Goal: Information Seeking & Learning: Learn about a topic

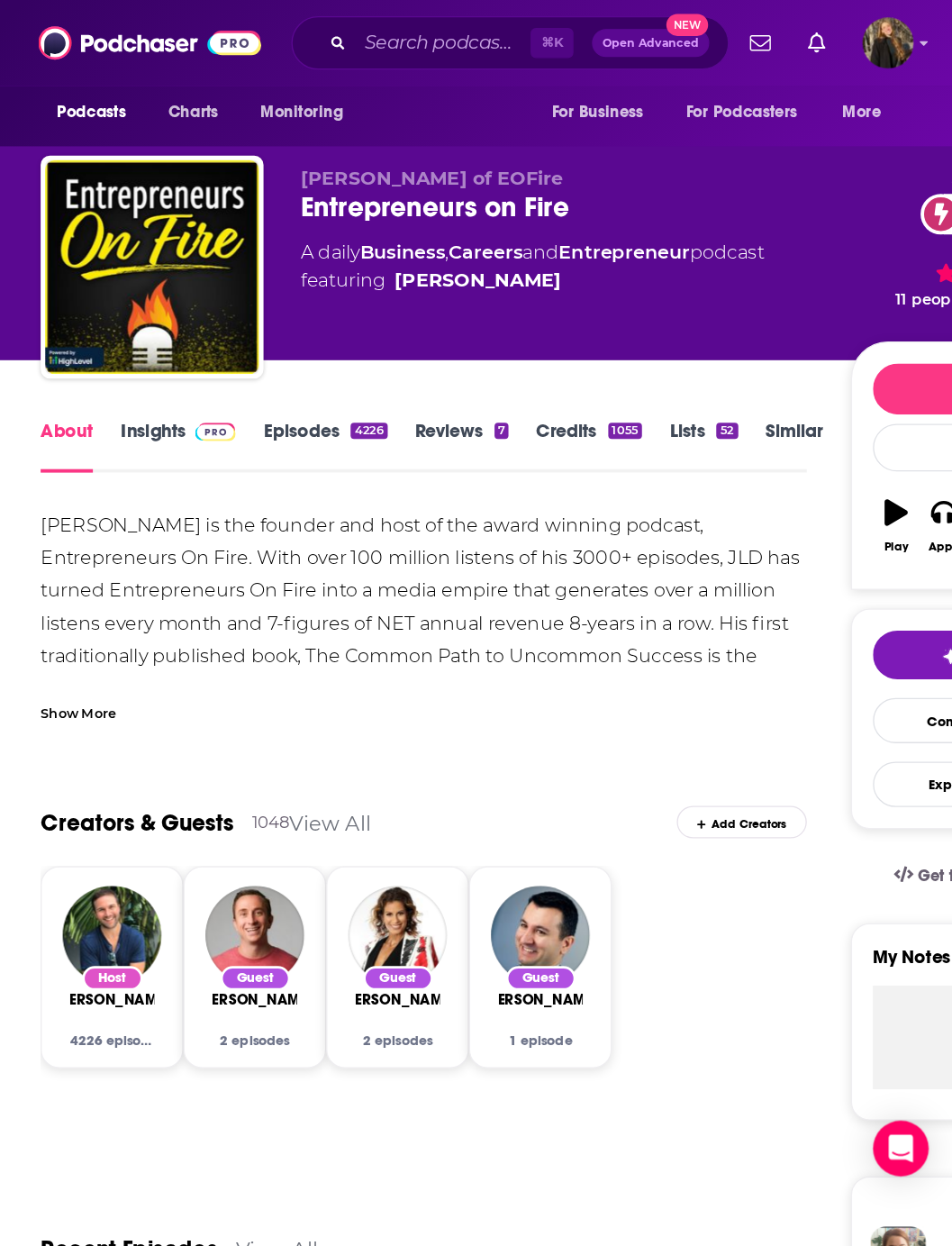
scroll to position [27, 0]
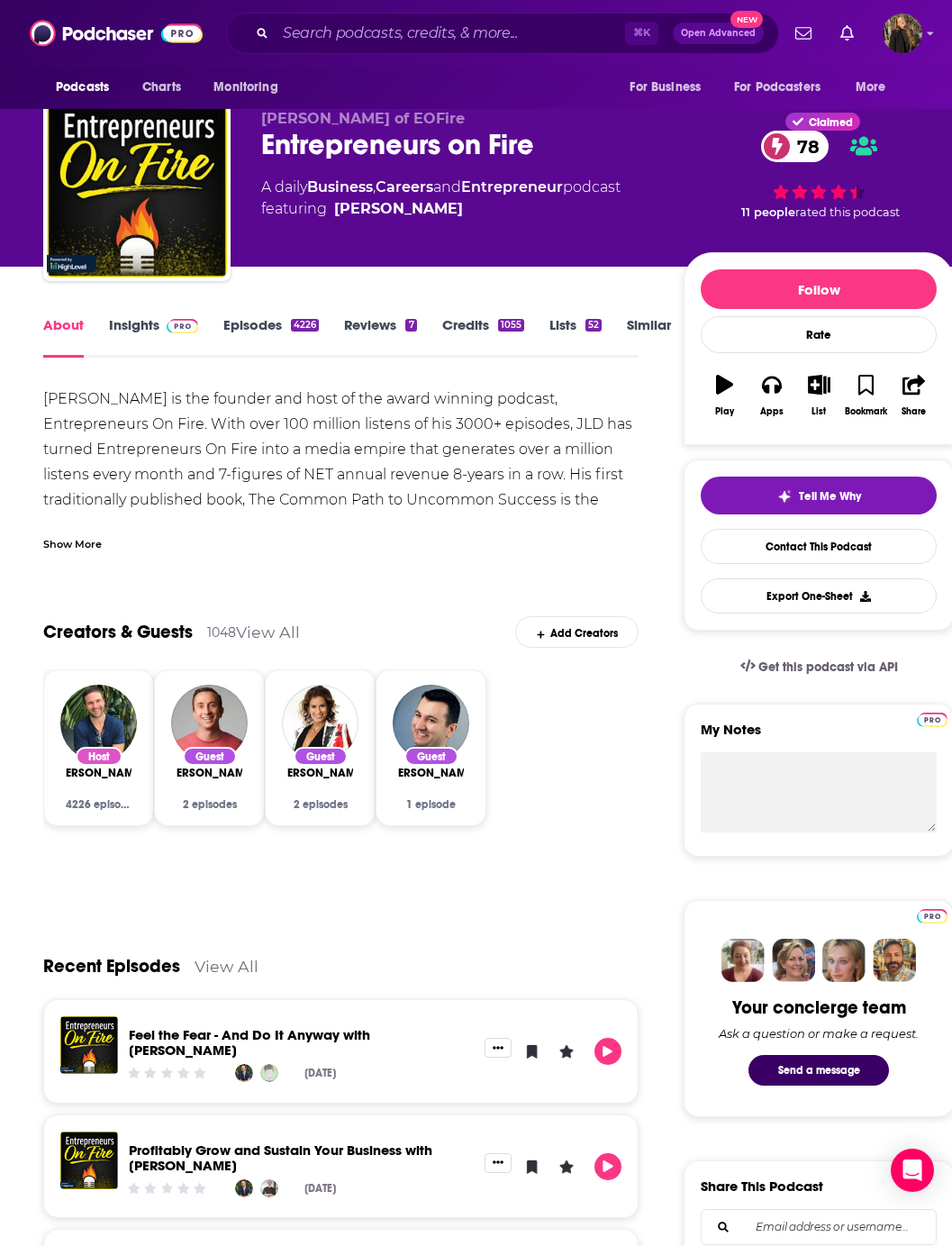
click at [174, 332] on img at bounding box center [182, 326] width 32 height 15
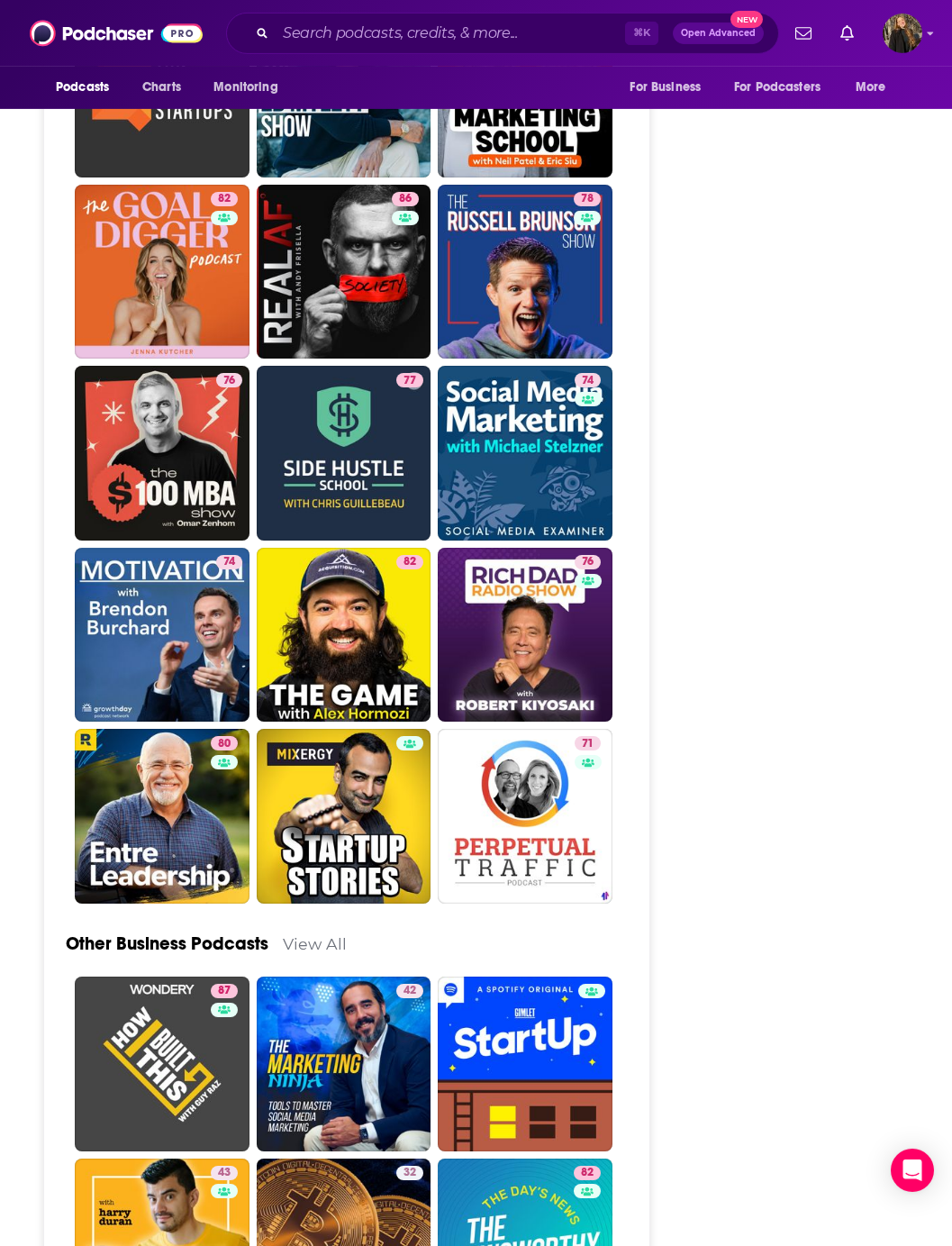
scroll to position [5217, 0]
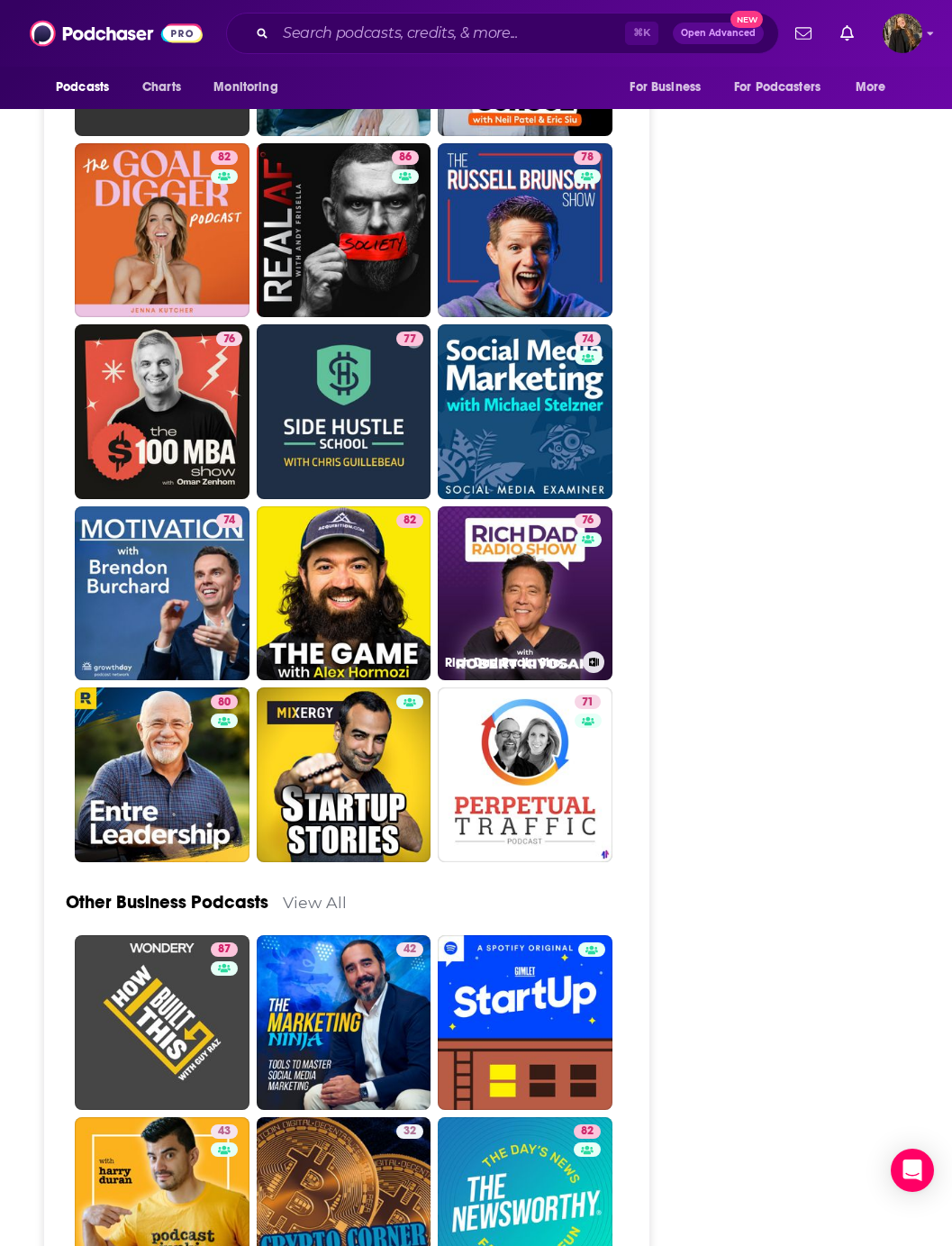
click at [497, 507] on link "76 Rich Dad Radio Show: In-Your-Face Advice on Investing, Personal Finance, & S…" at bounding box center [525, 594] width 174 height 174
type input "https://www.podchaser.com/podcasts/rich-dad-radio-show-in-your-fa-7074"
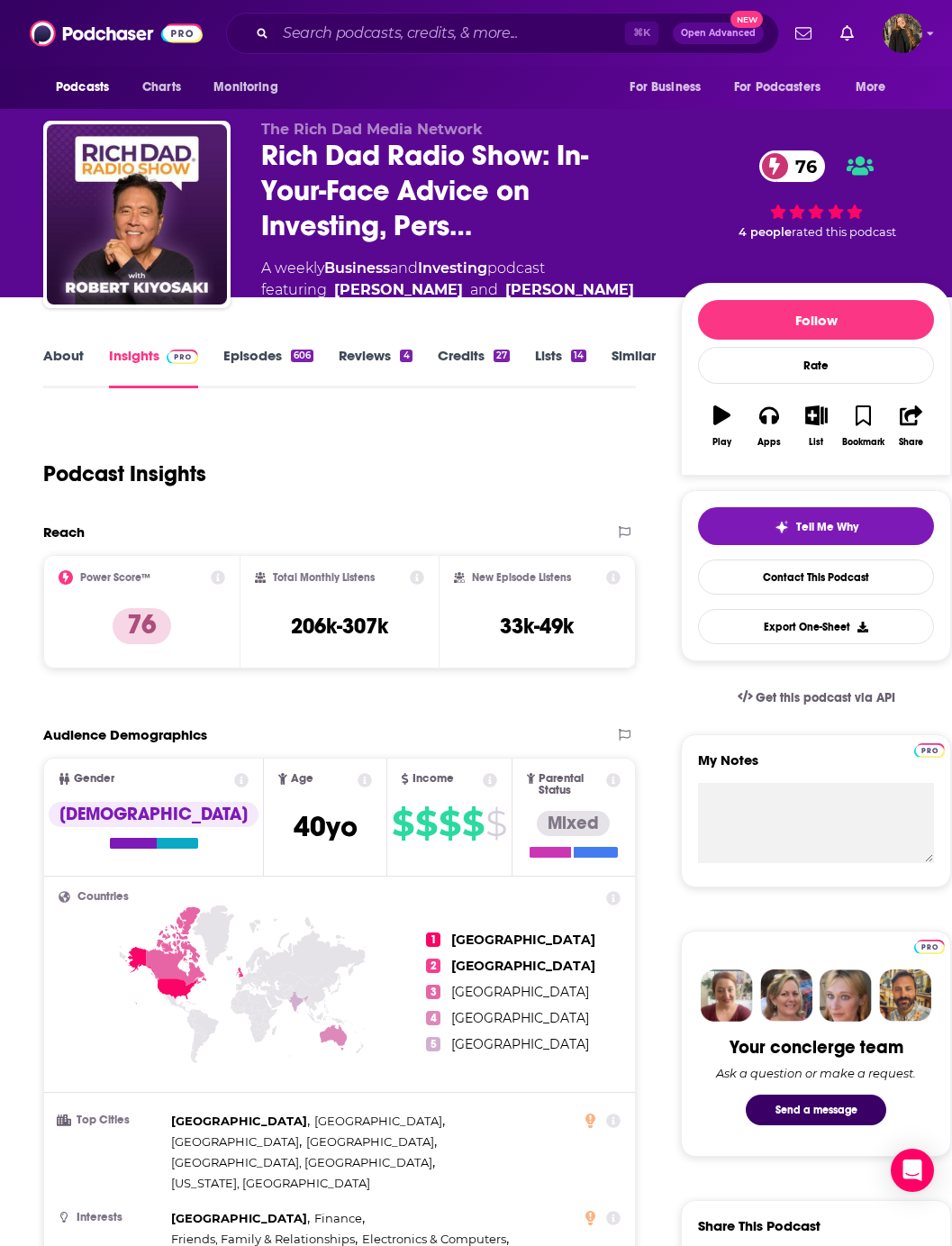
click at [57, 351] on link "About" at bounding box center [64, 367] width 41 height 42
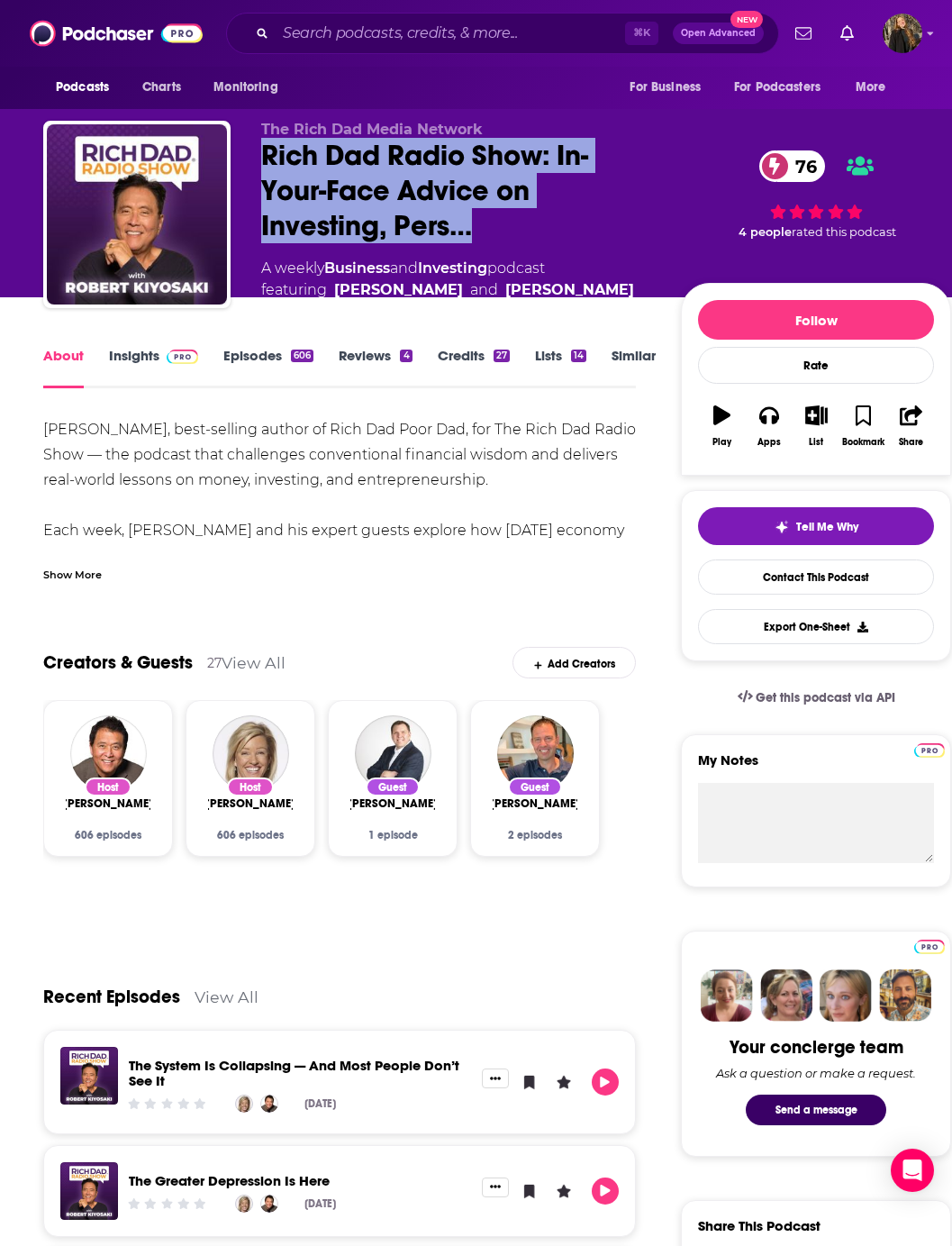
click at [407, 132] on div "The Rich Dad Media Network Rich Dad Radio Show: In-Your-Face Advice on Investin…" at bounding box center [497, 220] width 907 height 199
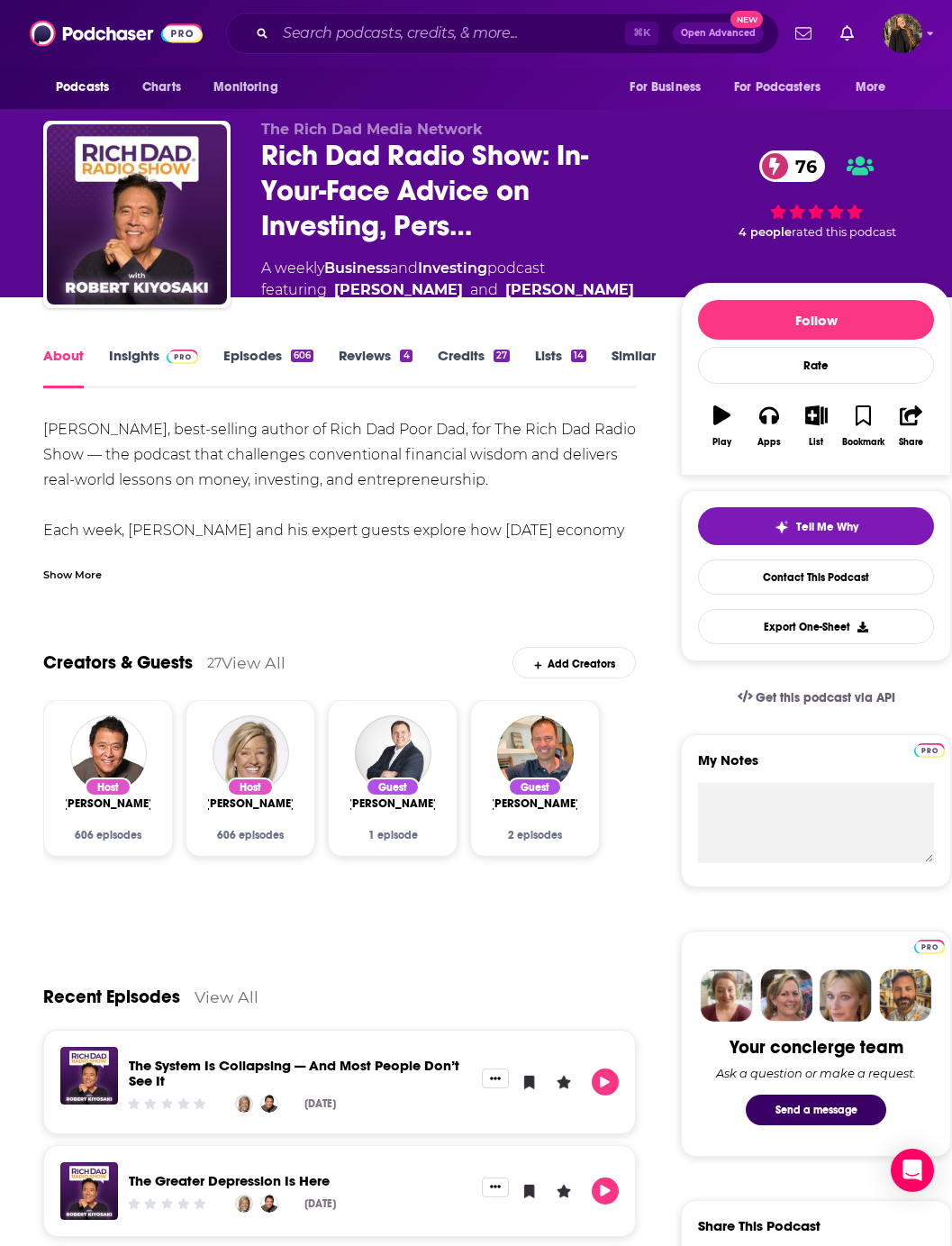
click at [376, 138] on span "The Rich Dad Media Network" at bounding box center [372, 130] width 222 height 17
click at [354, 138] on span "The Rich Dad Media Network" at bounding box center [372, 130] width 222 height 17
click at [412, 184] on span "Rich Dad Radio Show: In-Your-Face Advice on Investing, Pers…" at bounding box center [457, 190] width 391 height 106
